Goal: Find specific page/section: Find specific page/section

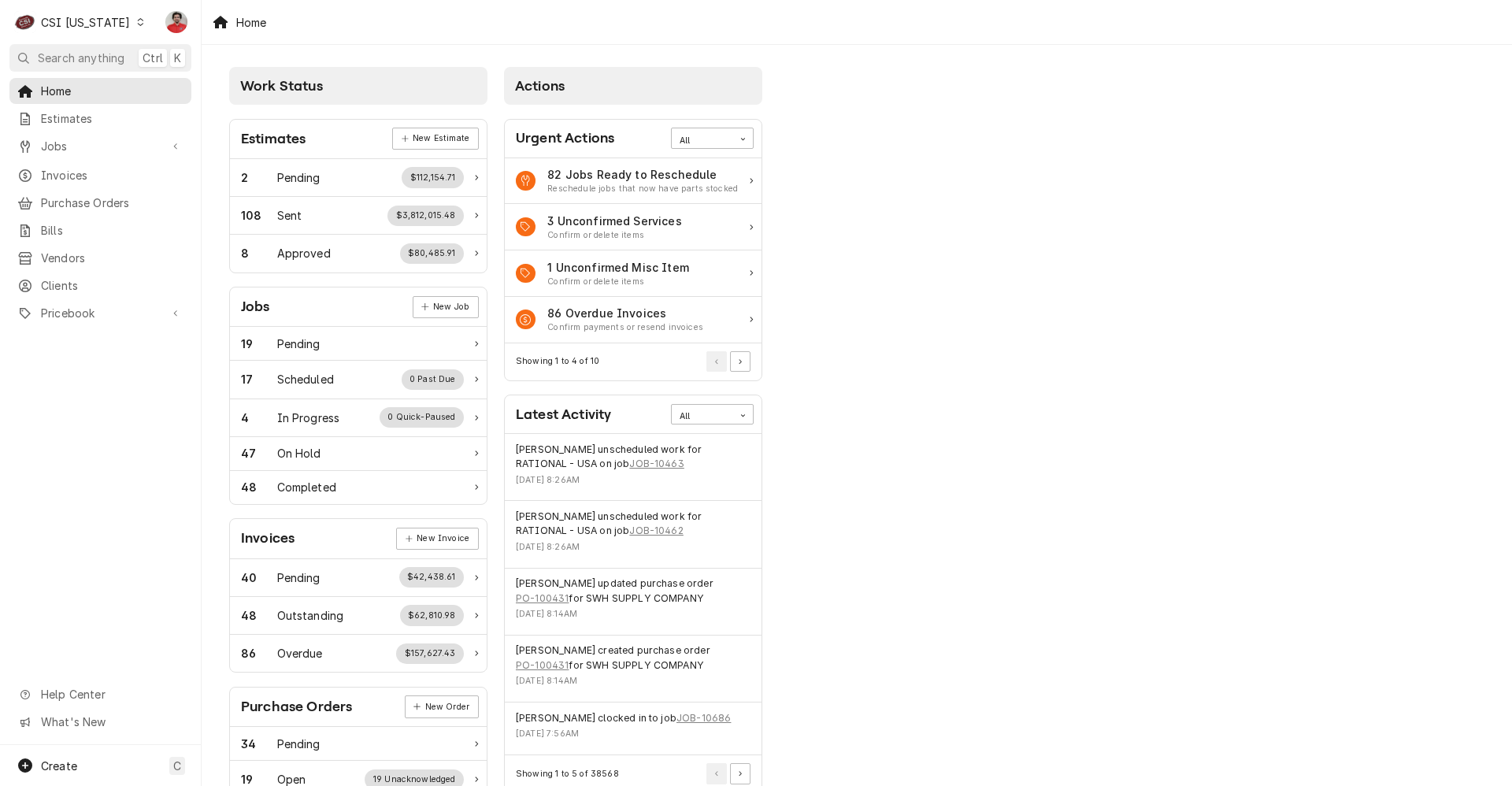
click at [1088, 253] on div "Work Status Estimates New Estimate 2 Pending $112,154.71 108 Sent $3,812,015.48…" at bounding box center [857, 572] width 1310 height 1056
click at [1075, 208] on div "Work Status Estimates New Estimate 2 Pending $112,154.71 108 Sent $3,812,015.48…" at bounding box center [857, 572] width 1310 height 1056
click at [134, 26] on div "Dynamic Content Wrapper" at bounding box center [140, 22] width 11 height 11
click at [147, 83] on div "CSI St. [PERSON_NAME]" at bounding box center [245, 86] width 208 height 16
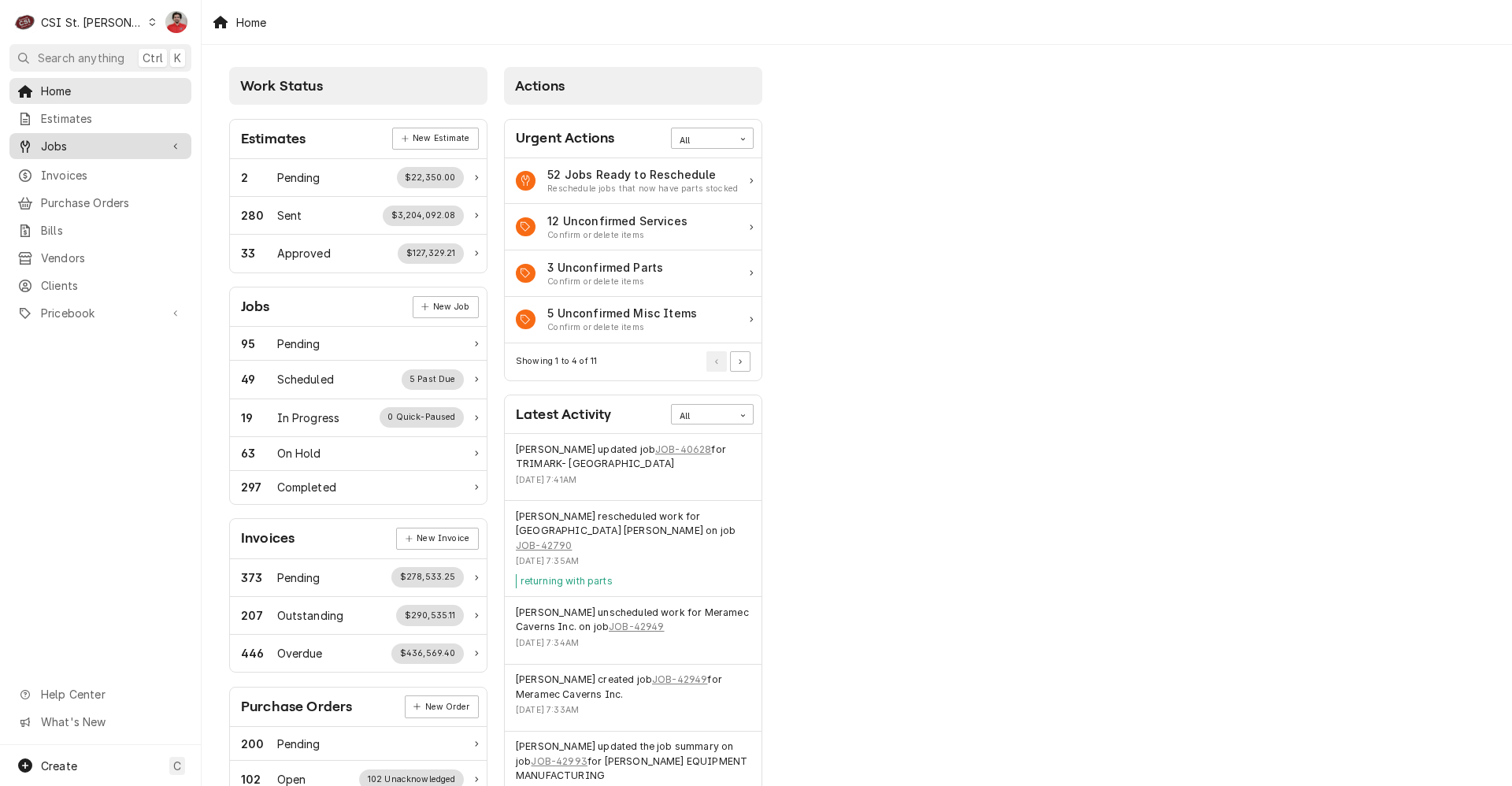
click at [114, 152] on link "Jobs" at bounding box center [100, 146] width 182 height 26
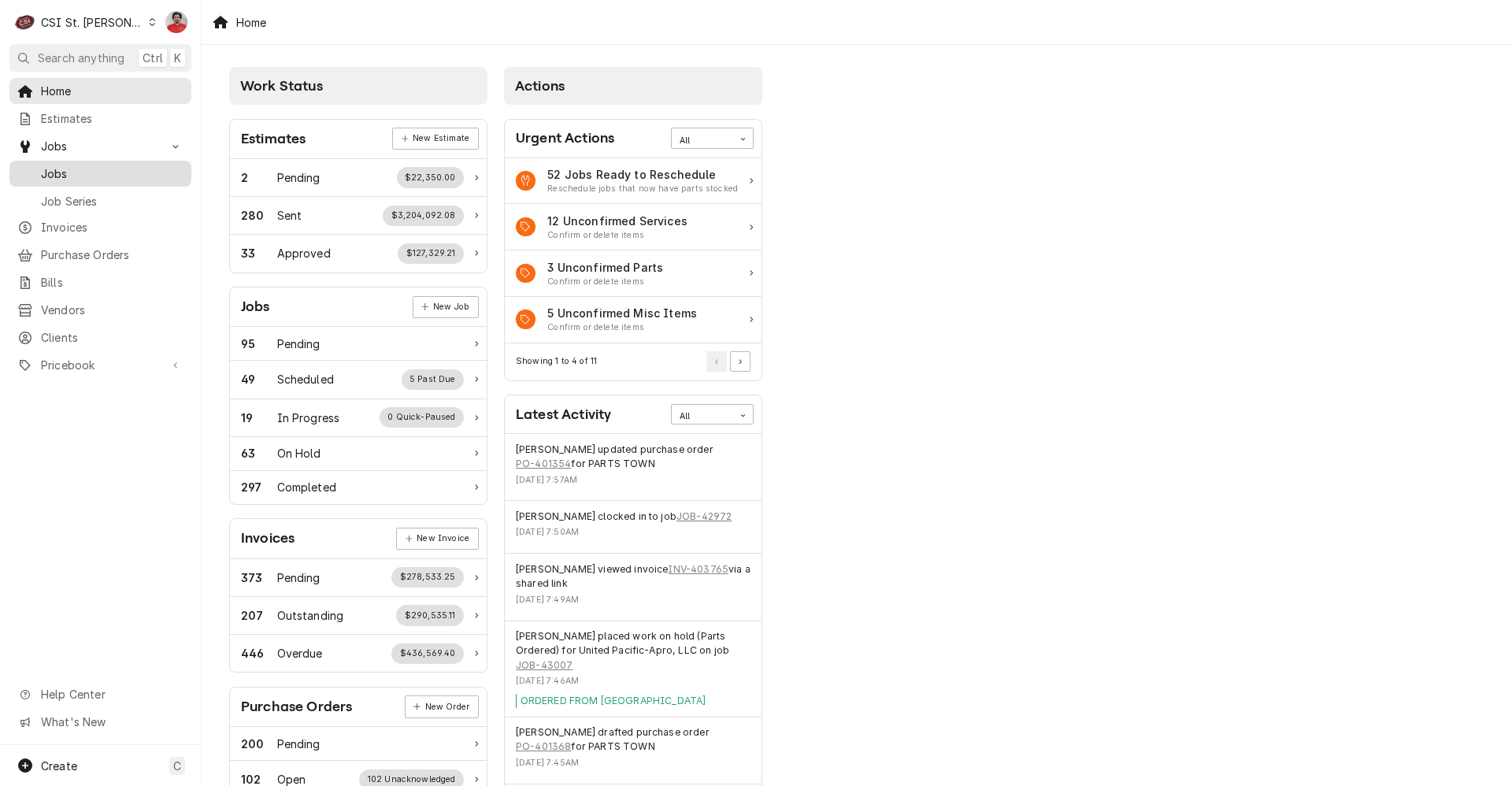
click at [111, 173] on span "Jobs" at bounding box center [113, 173] width 143 height 16
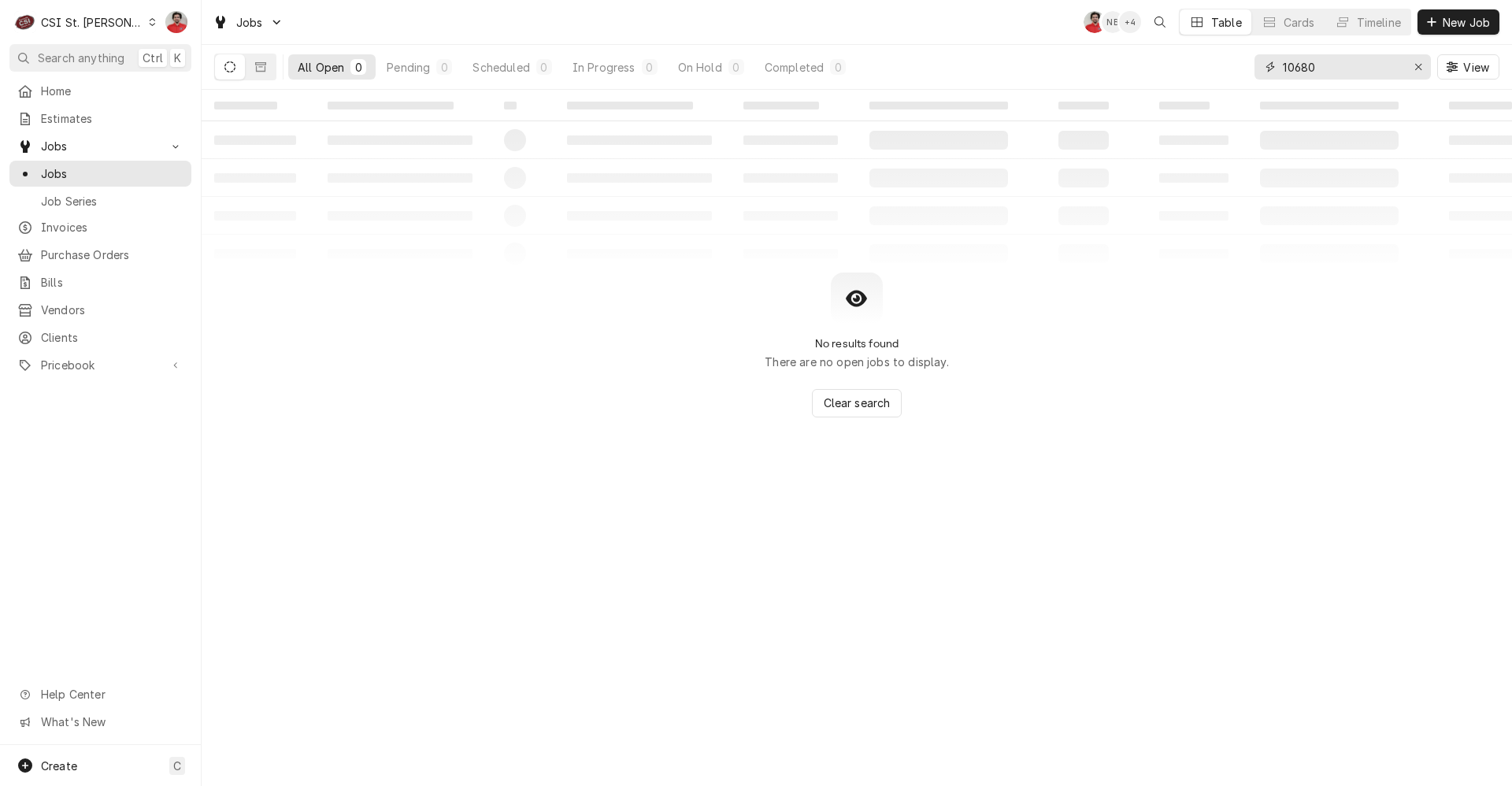
click at [1341, 55] on input "10680" at bounding box center [1342, 66] width 118 height 25
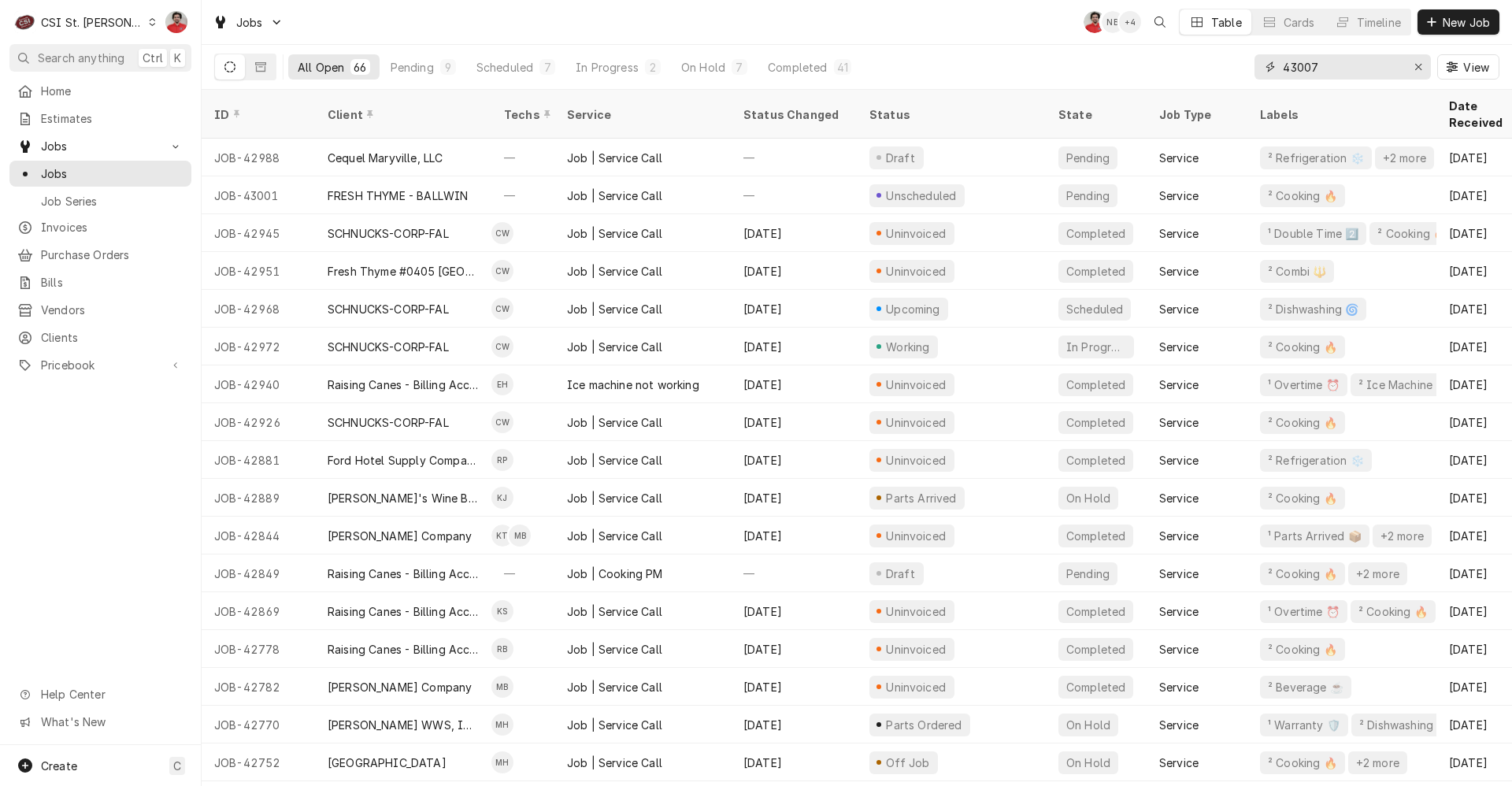
type input "43007"
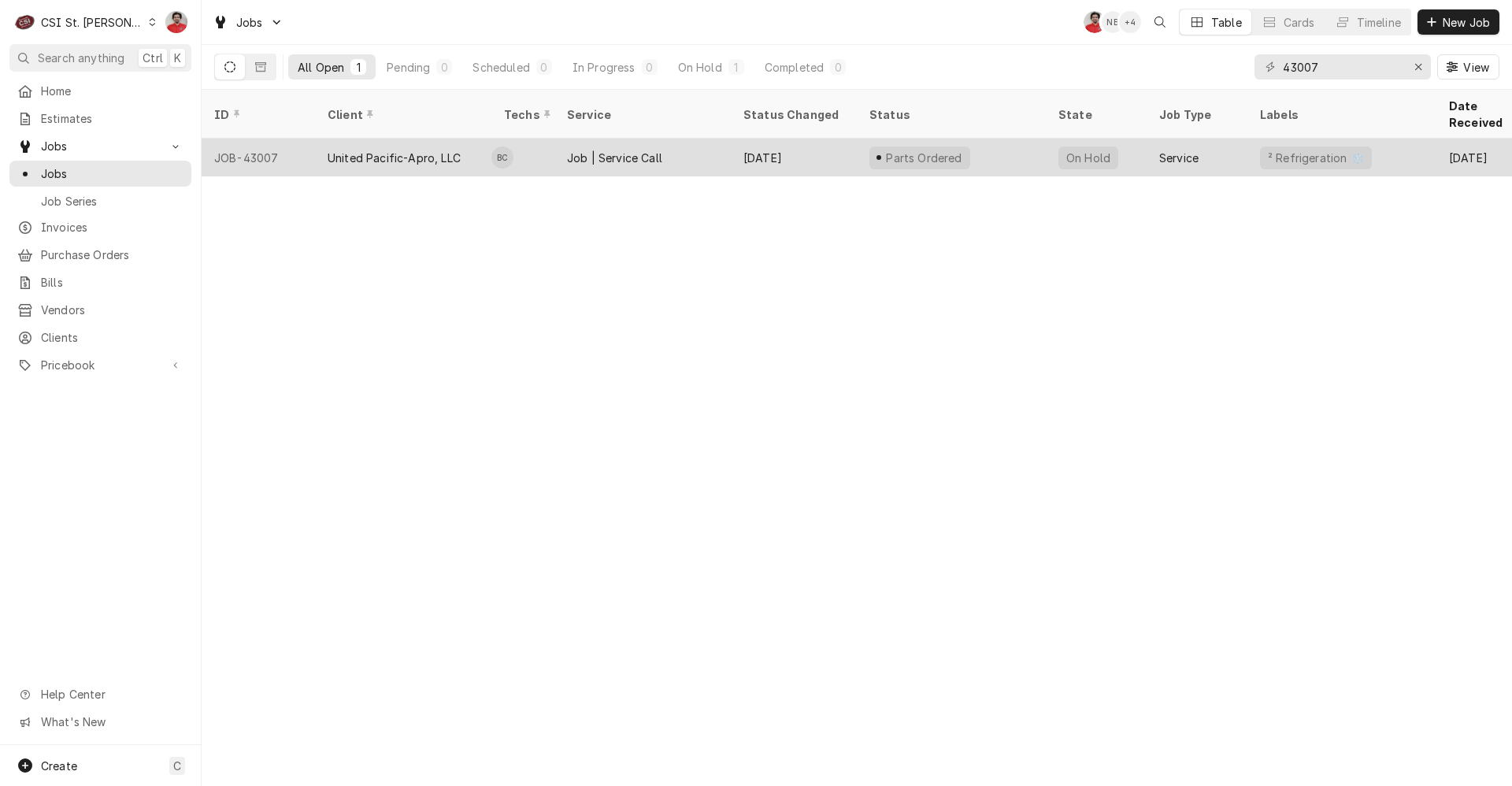
click at [731, 139] on div "[DATE]" at bounding box center [794, 157] width 126 height 38
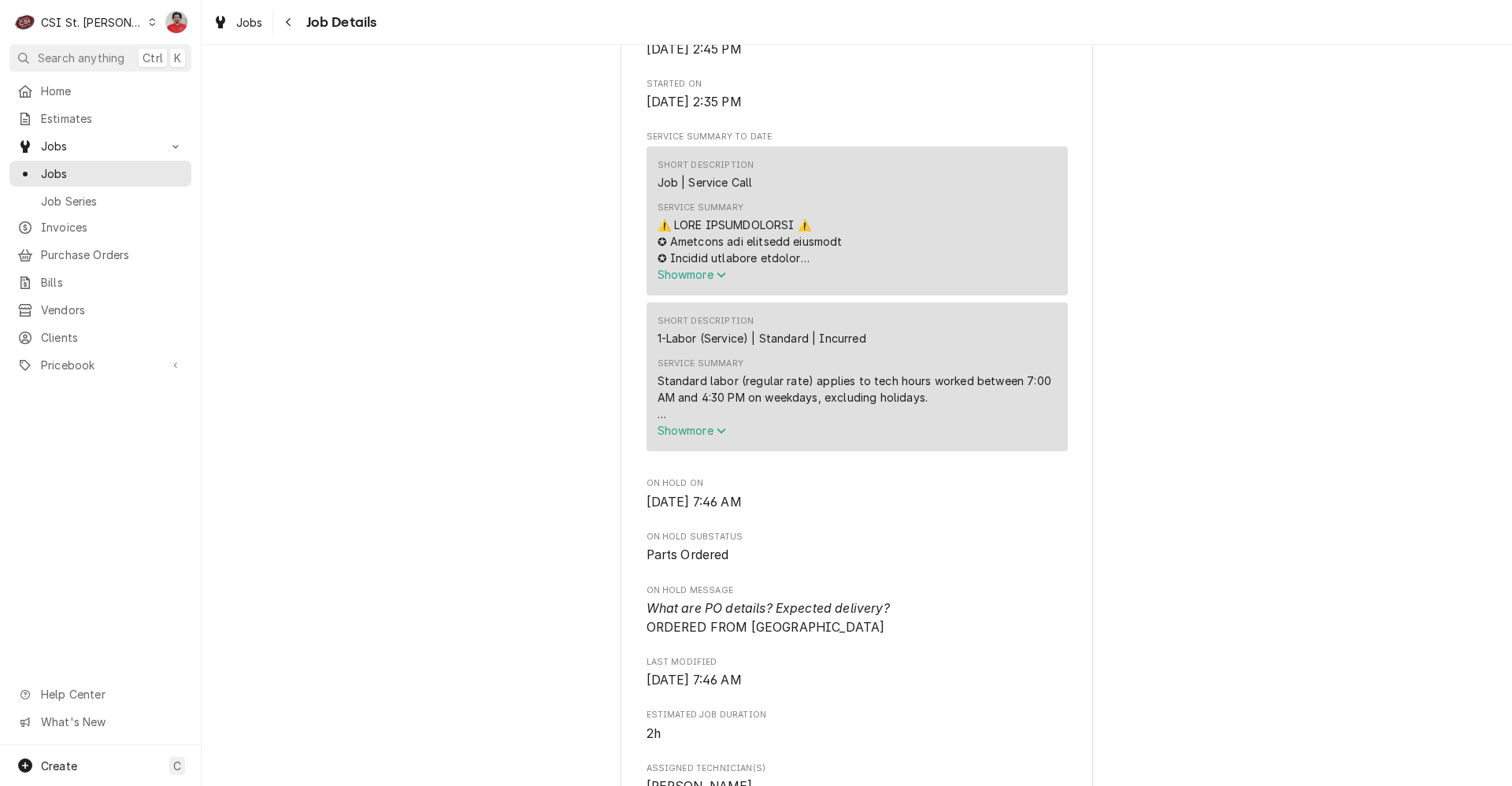
scroll to position [1182, 0]
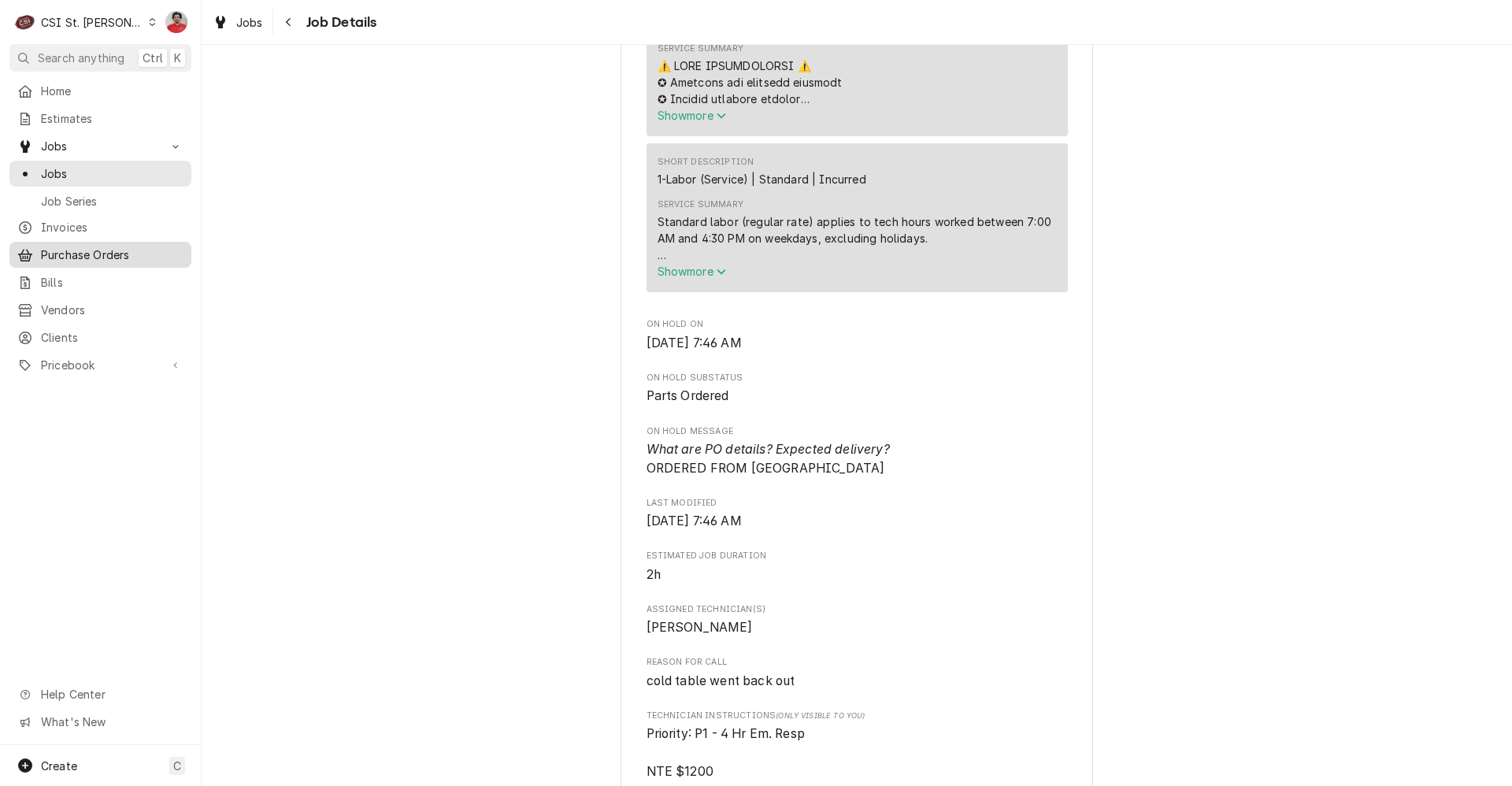
click at [57, 256] on span "Purchase Orders" at bounding box center [113, 254] width 143 height 16
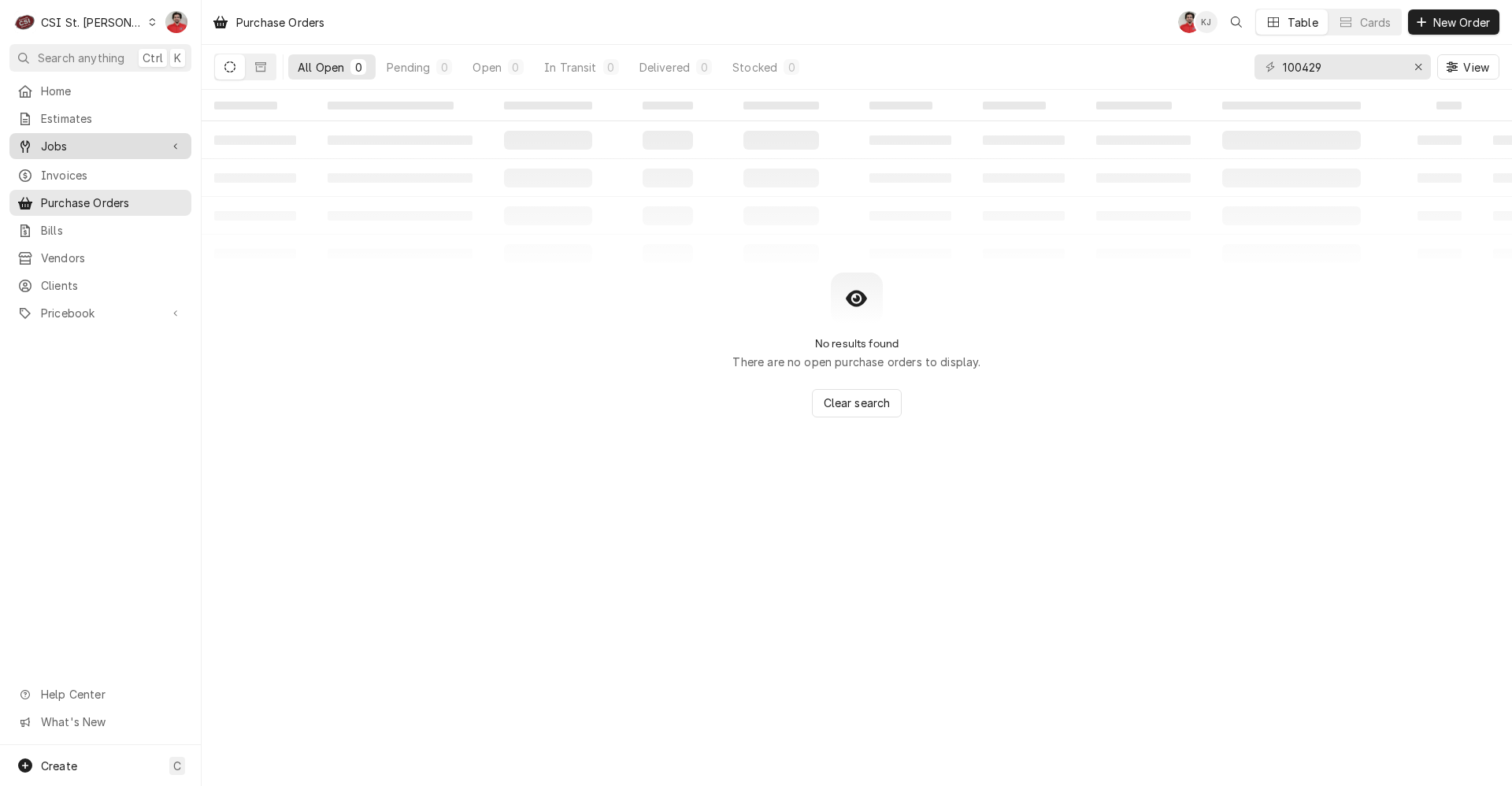
click at [84, 143] on span "Jobs" at bounding box center [100, 146] width 119 height 16
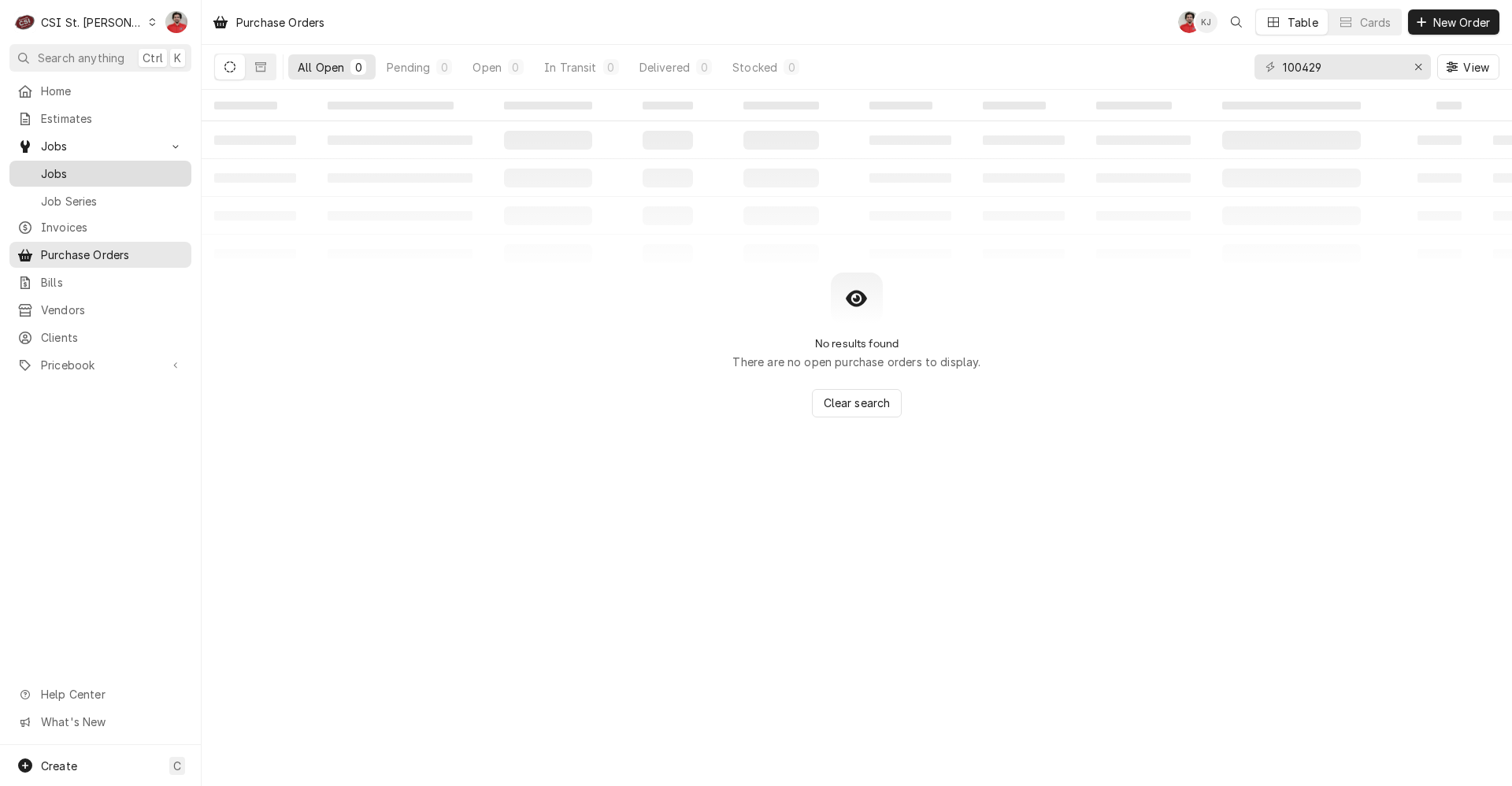
click at [84, 164] on div "Jobs" at bounding box center [100, 173] width 176 height 19
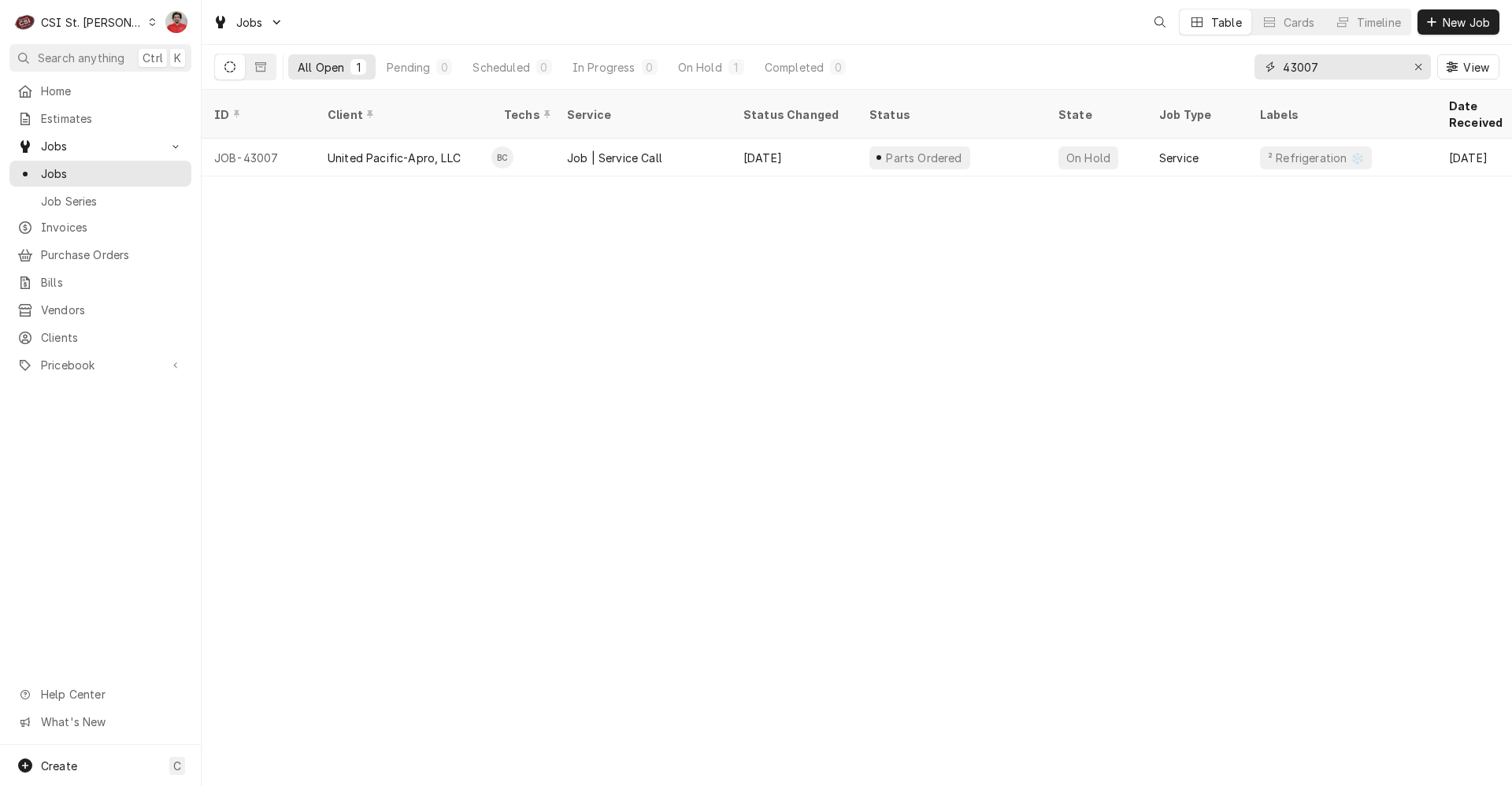
click at [1318, 72] on input "43007" at bounding box center [1342, 66] width 118 height 25
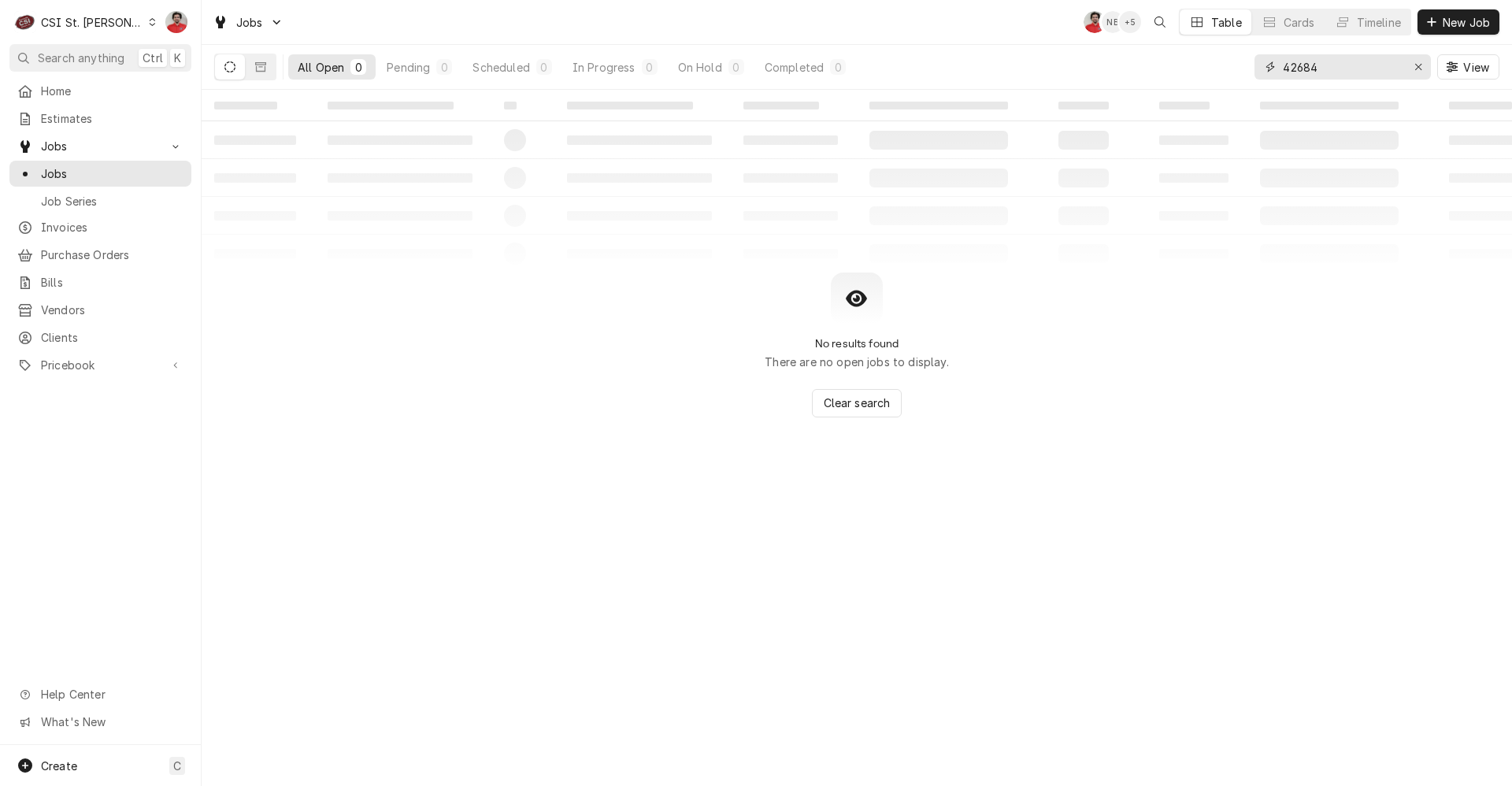
type input "42684"
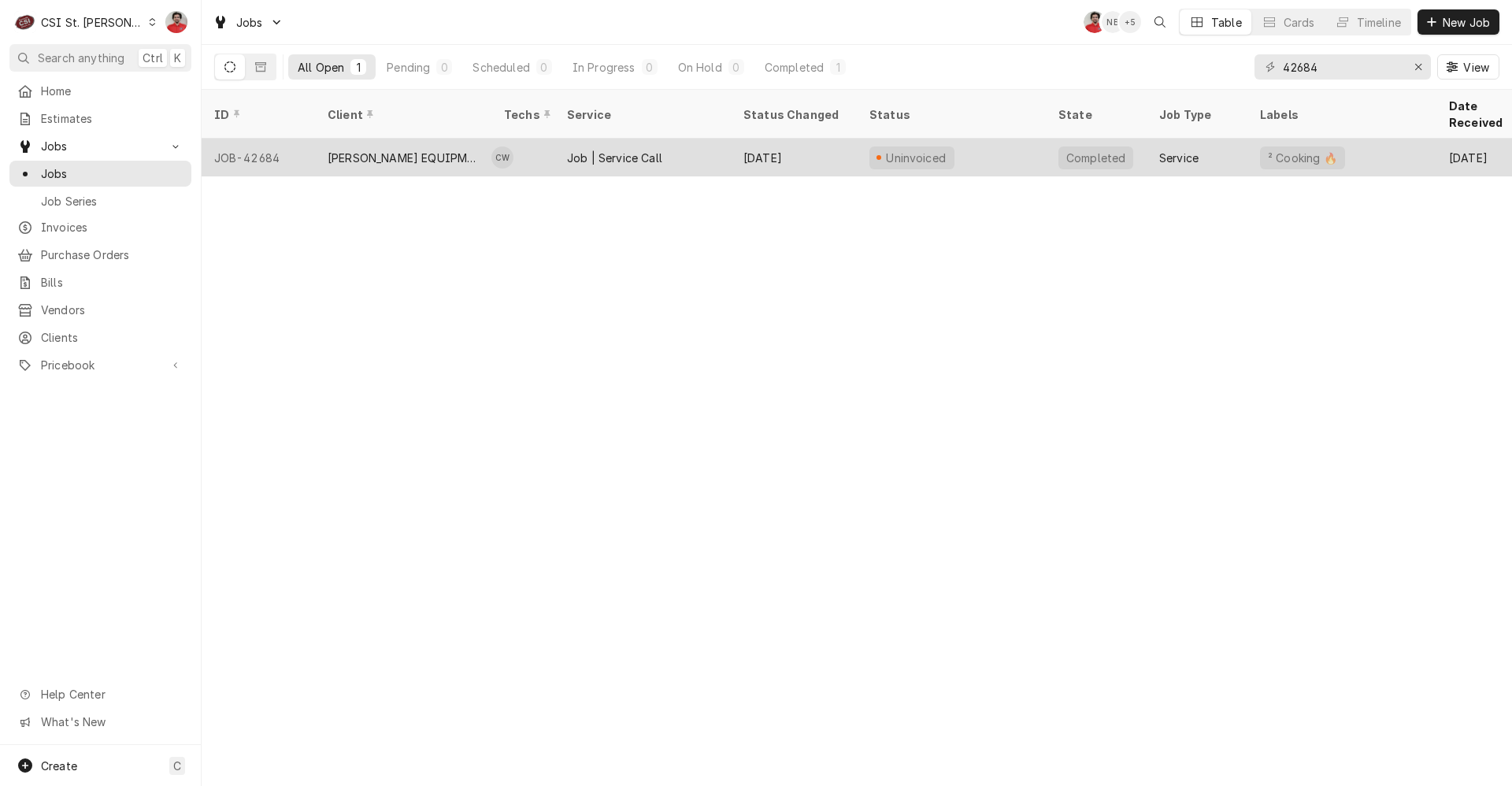
click at [593, 149] on div "Job | Service Call" at bounding box center [643, 157] width 177 height 38
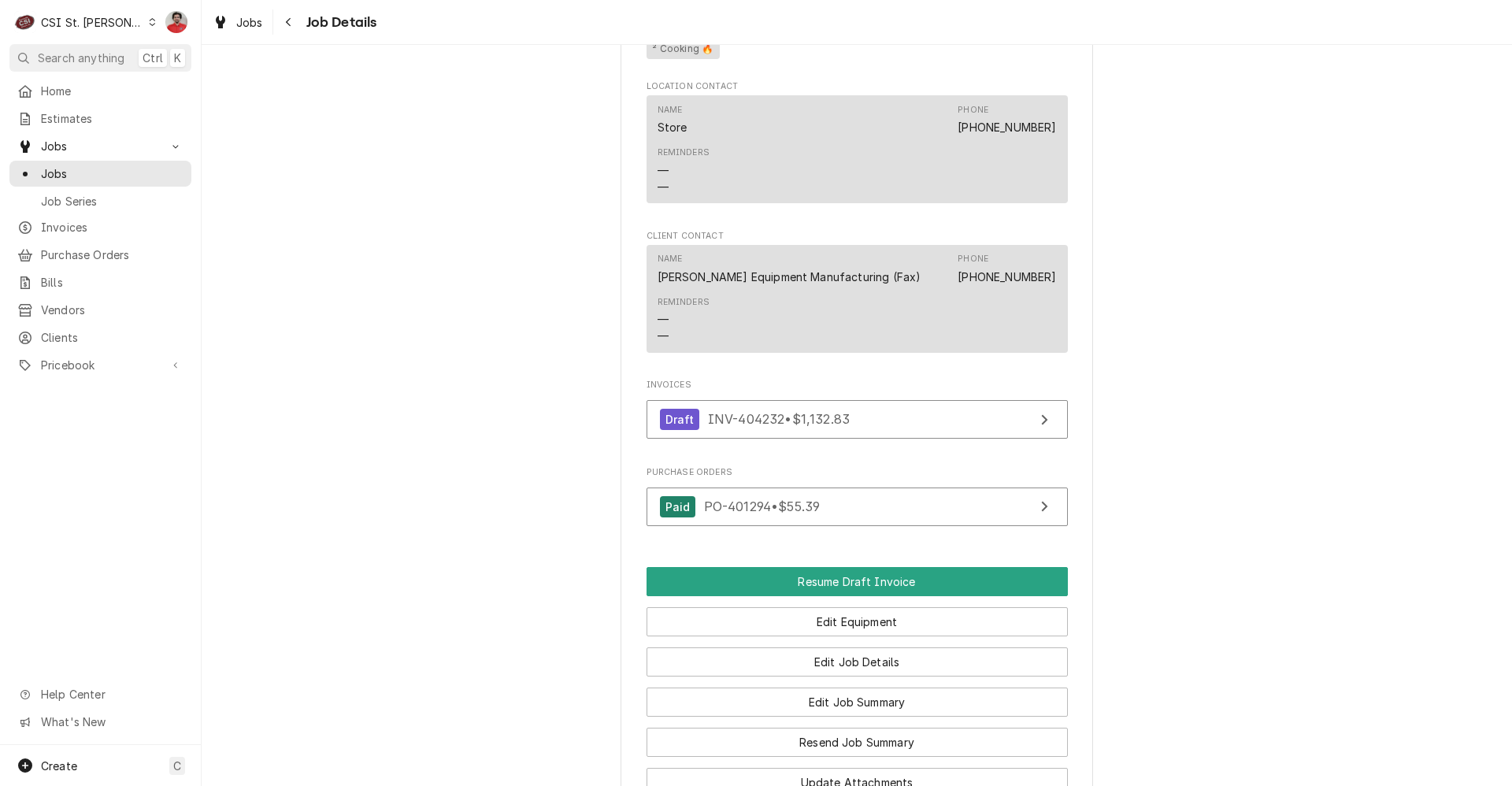
scroll to position [2048, 0]
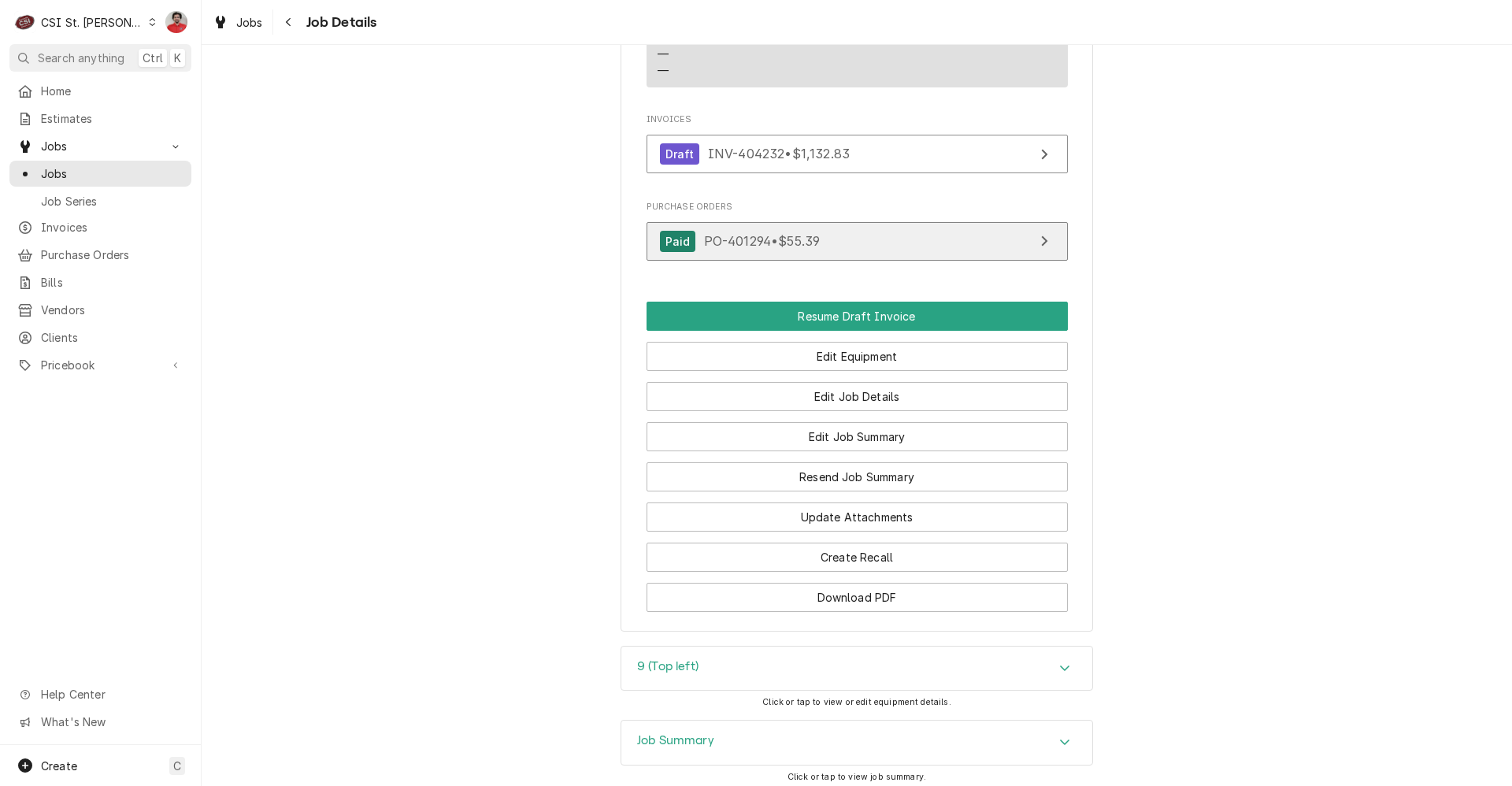
click at [858, 261] on link "Paid PO-401294 • $55.39" at bounding box center [857, 241] width 421 height 39
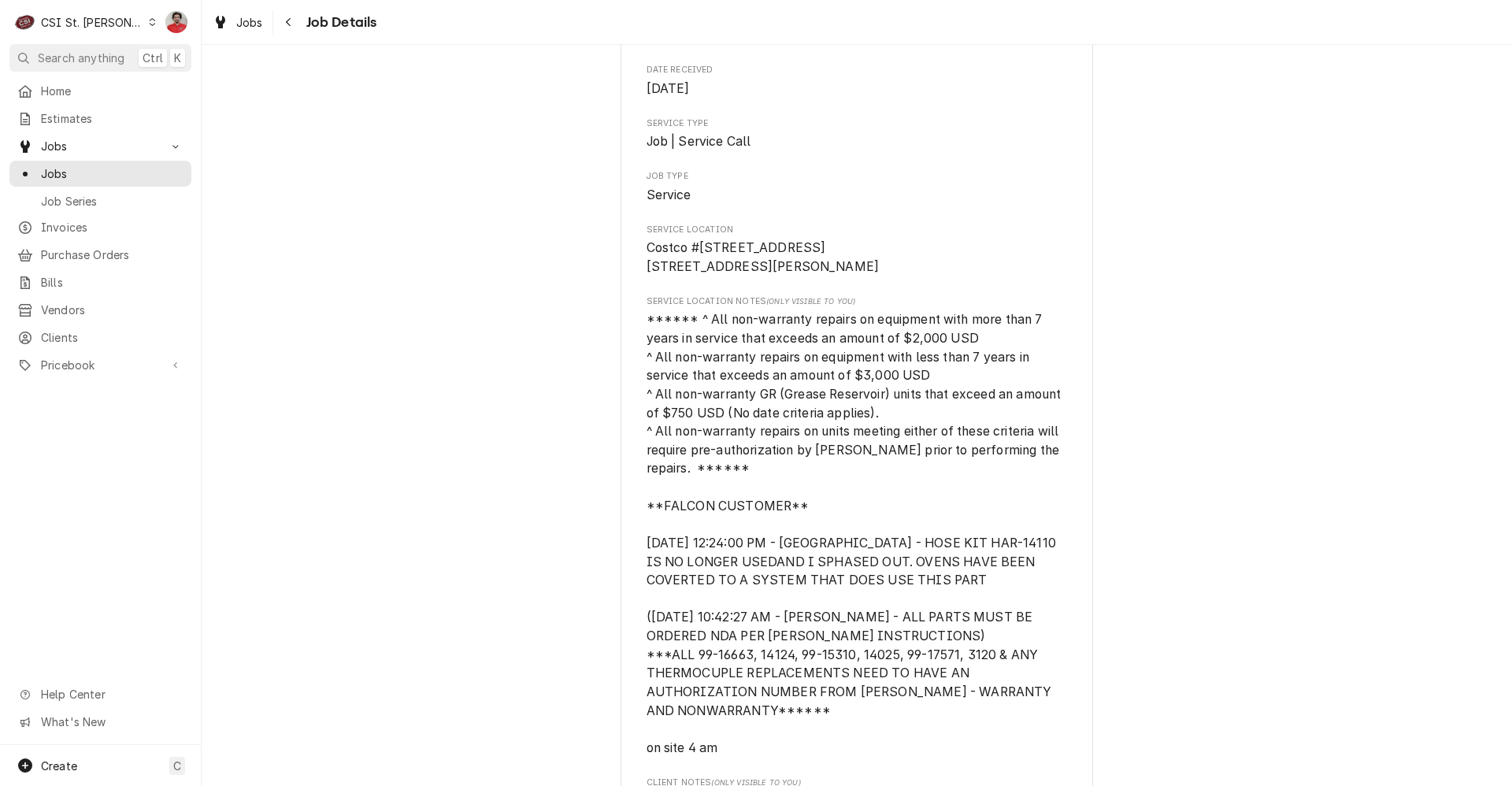
scroll to position [0, 0]
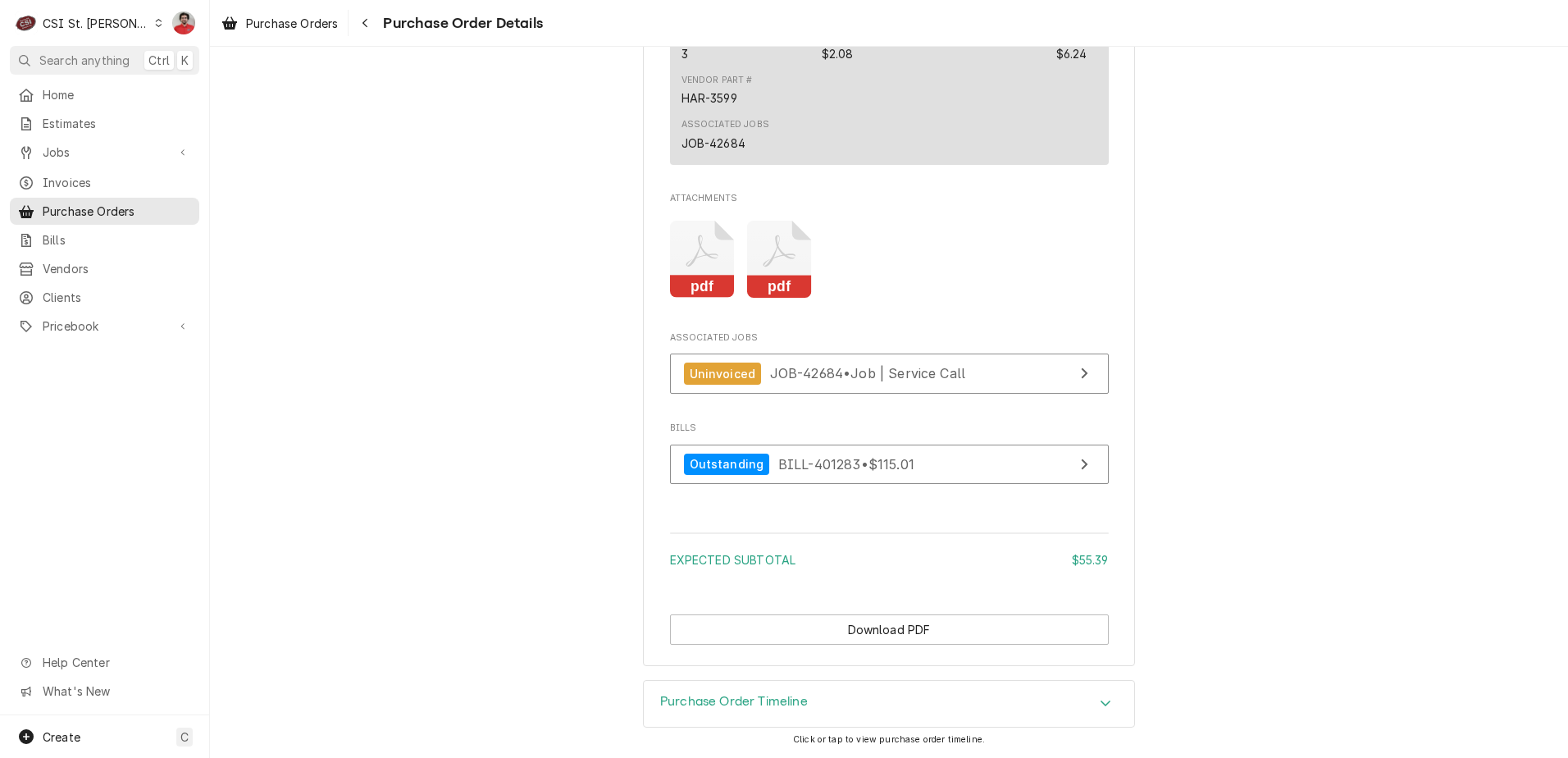
scroll to position [1705, 0]
click at [756, 699] on h3 "Purchase Order Timeline" at bounding box center [734, 702] width 148 height 15
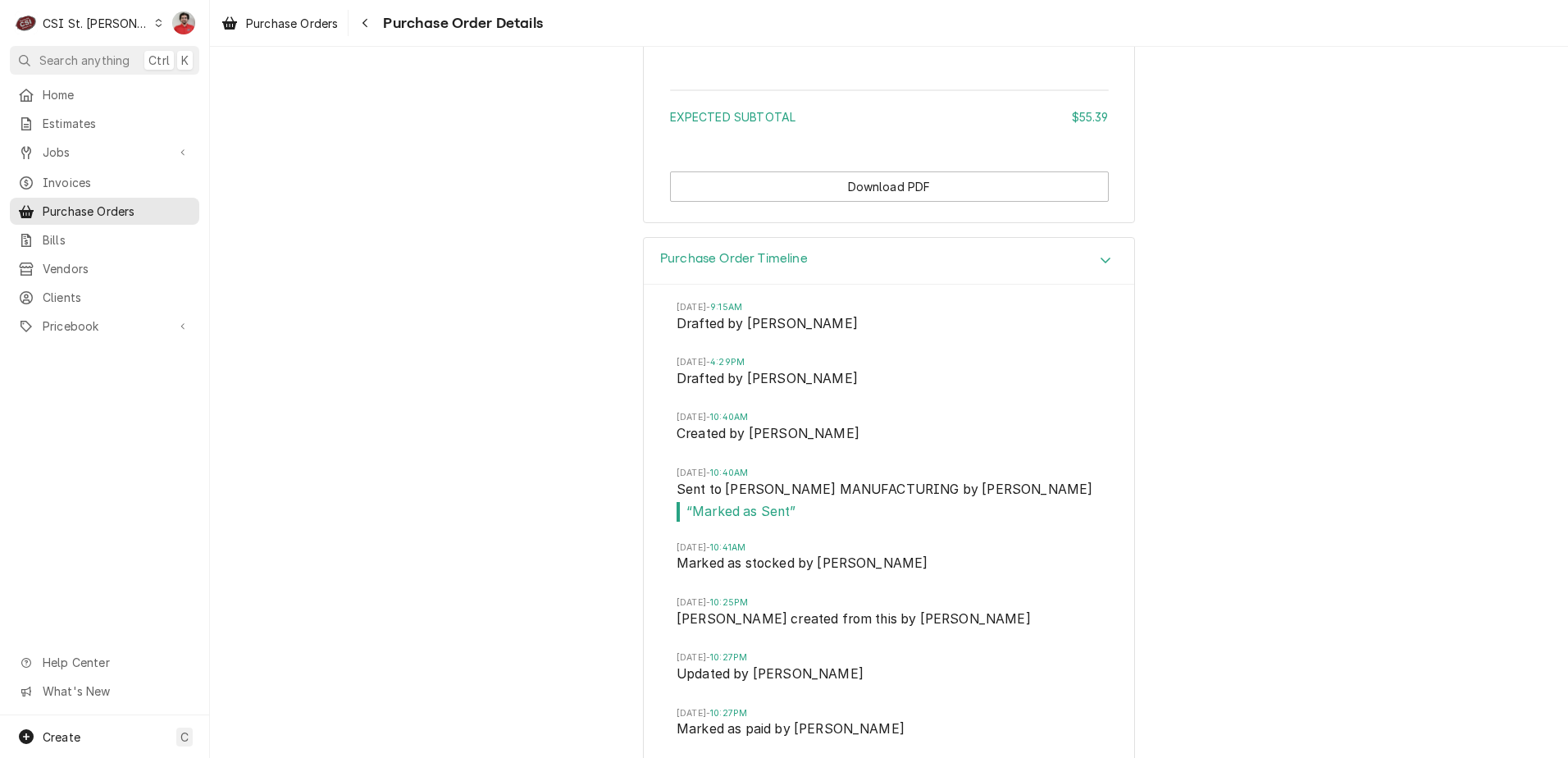
scroll to position [2169, 0]
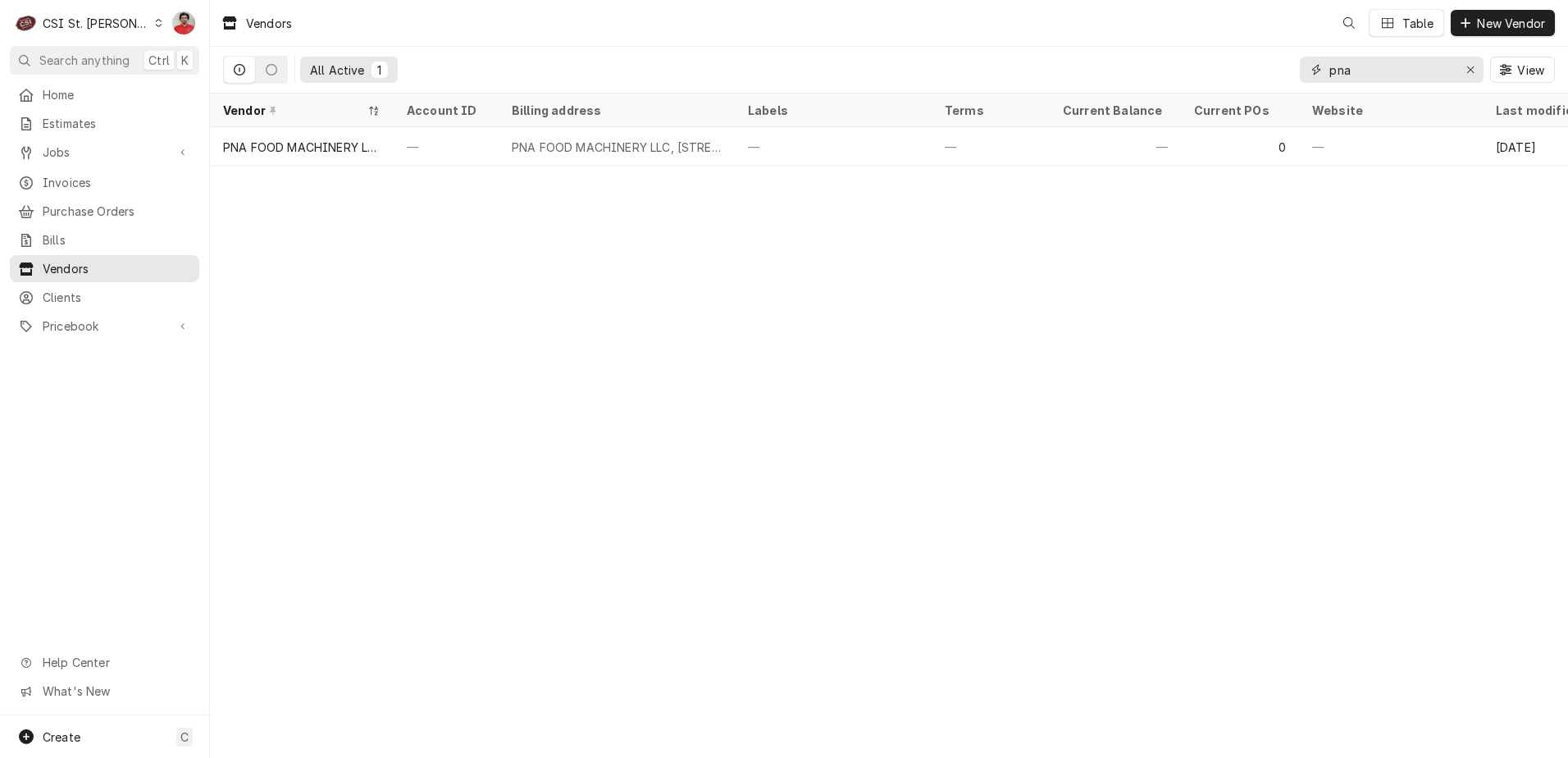
click at [1400, 59] on input "pna" at bounding box center [1391, 69] width 123 height 26
click at [1399, 59] on input "pna" at bounding box center [1391, 69] width 123 height 26
type input "hardt"
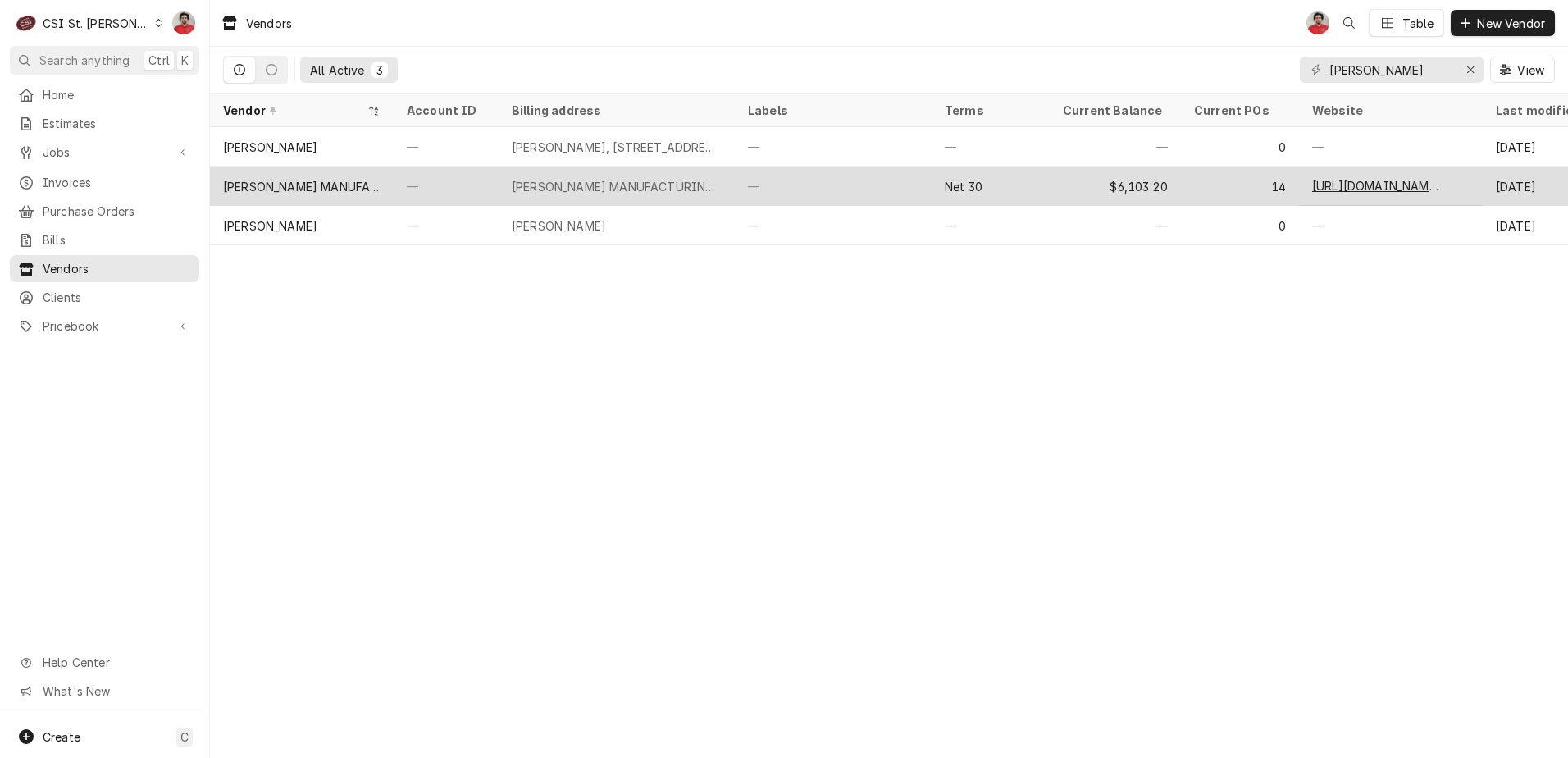
click at [714, 182] on div "HARDT MANUFACTURING, 1400 50th Avenue, Montreal, QC H8T 2V3" at bounding box center [617, 186] width 210 height 17
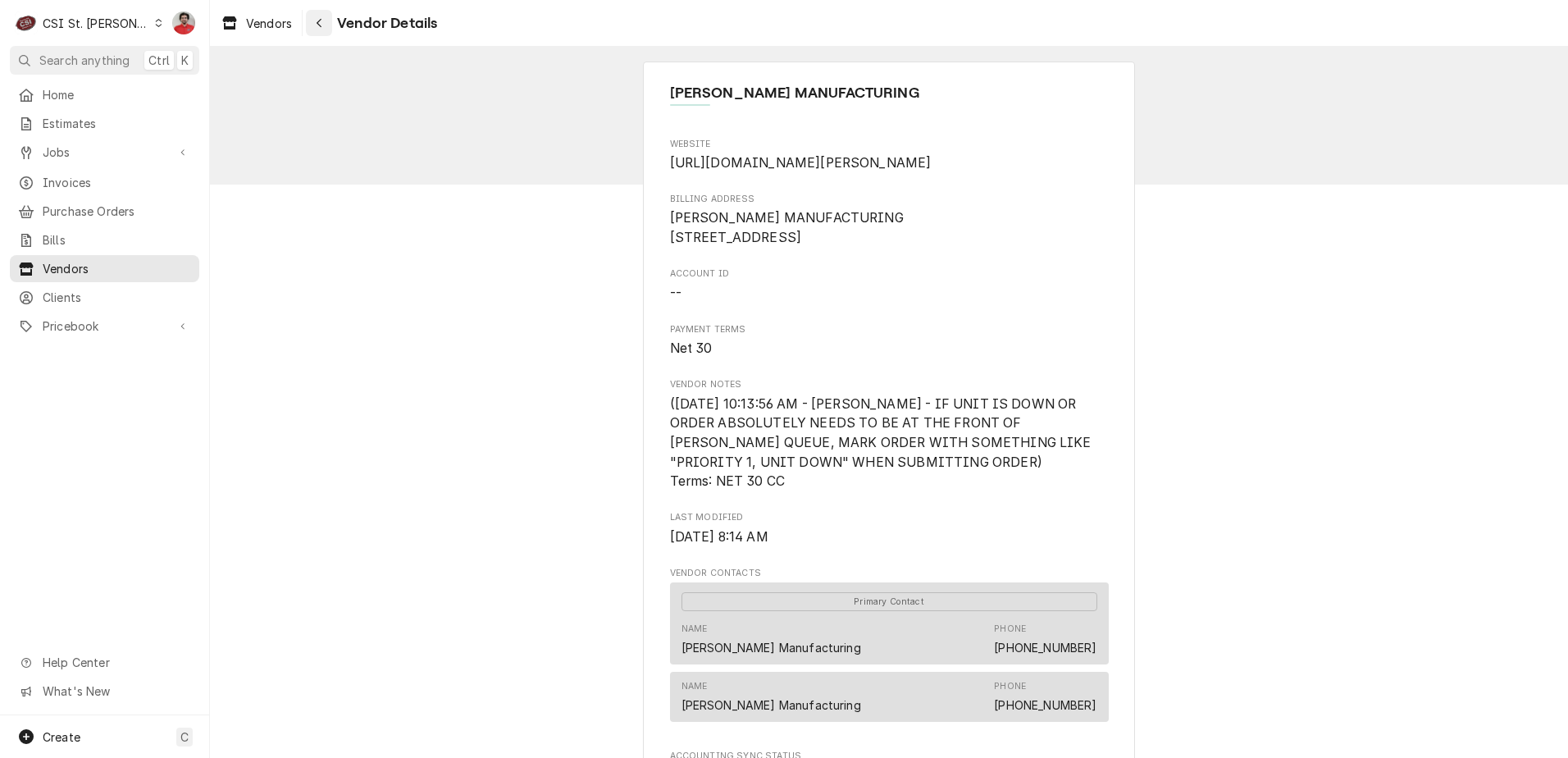
click at [318, 28] on icon "Navigate back" at bounding box center [319, 23] width 8 height 12
